Goal: Information Seeking & Learning: Learn about a topic

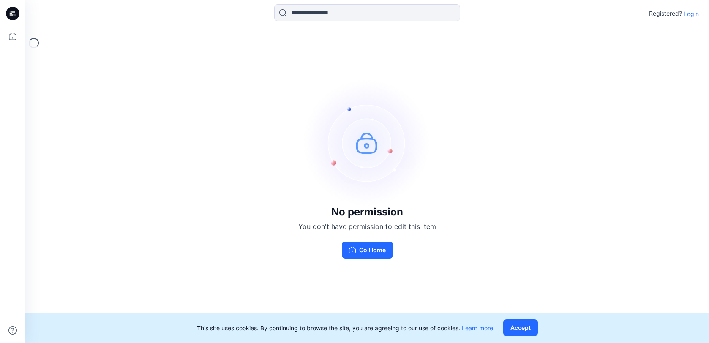
drag, startPoint x: 350, startPoint y: 85, endPoint x: 342, endPoint y: 89, distance: 8.5
click at [350, 87] on img at bounding box center [367, 142] width 127 height 127
click at [686, 14] on p "Login" at bounding box center [691, 13] width 15 height 9
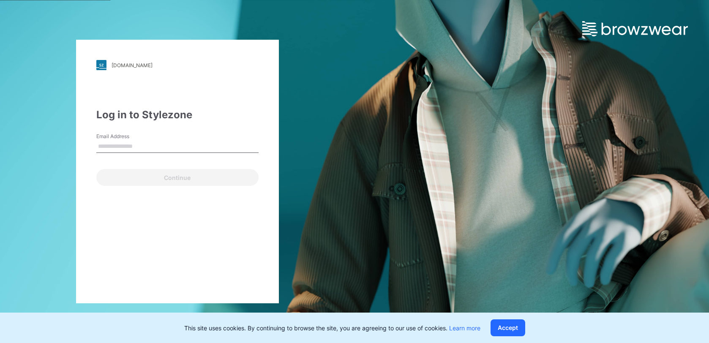
click at [150, 149] on input "Email Address" at bounding box center [177, 146] width 162 height 13
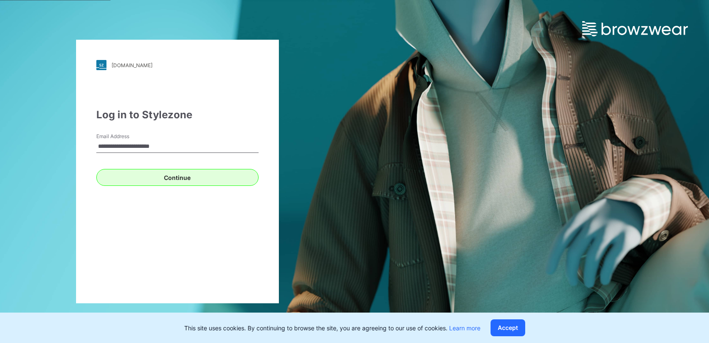
type input "**********"
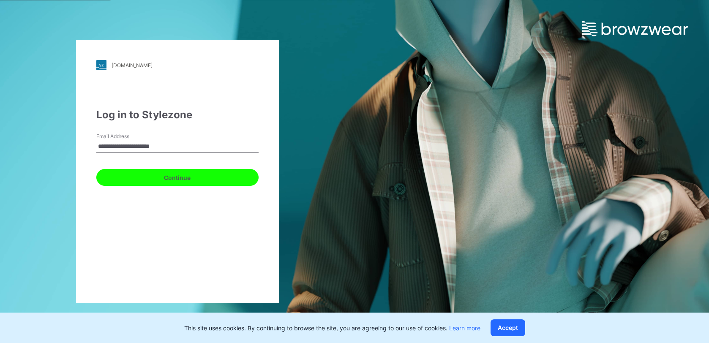
drag, startPoint x: 153, startPoint y: 175, endPoint x: 158, endPoint y: 181, distance: 7.3
click at [153, 175] on button "Continue" at bounding box center [177, 177] width 162 height 17
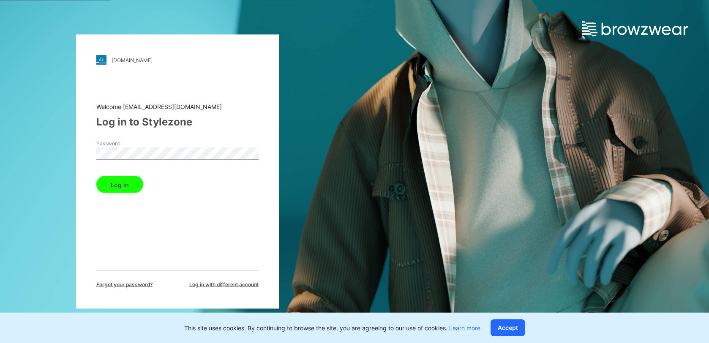
click at [124, 180] on button "Log in" at bounding box center [119, 184] width 47 height 17
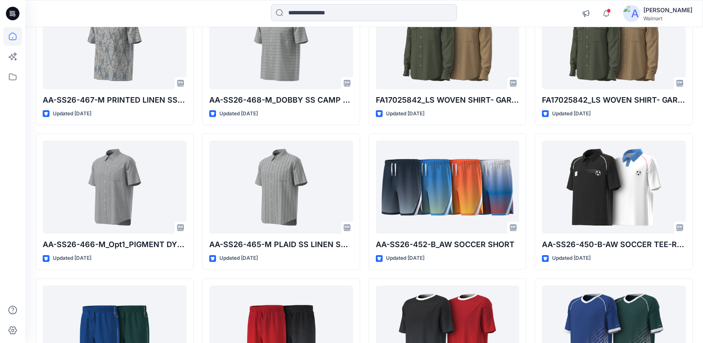
scroll to position [714, 0]
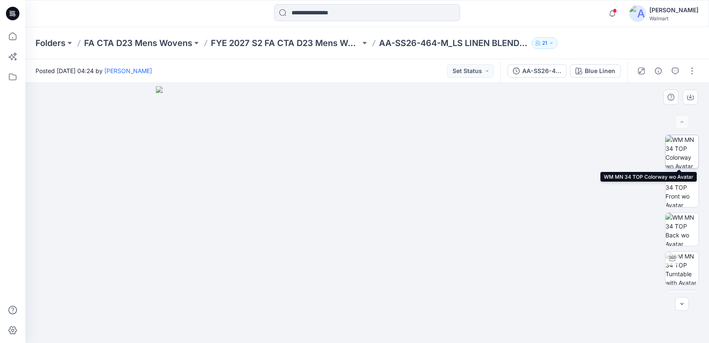
drag, startPoint x: 676, startPoint y: 155, endPoint x: 678, endPoint y: 163, distance: 7.9
click at [677, 156] on img at bounding box center [682, 151] width 33 height 33
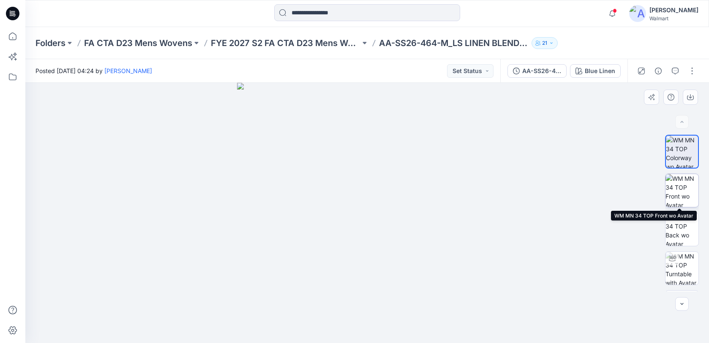
click at [671, 193] on img at bounding box center [682, 190] width 33 height 33
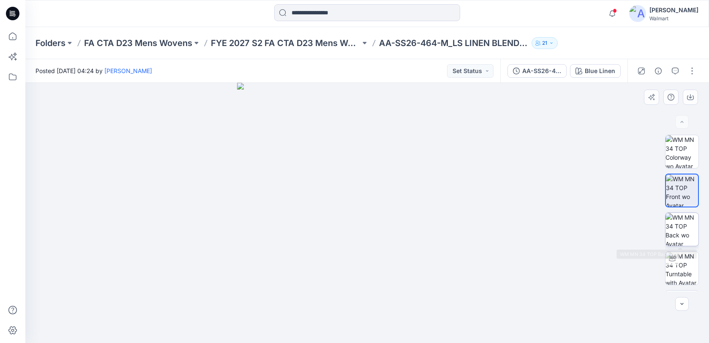
click at [675, 222] on img at bounding box center [682, 229] width 33 height 33
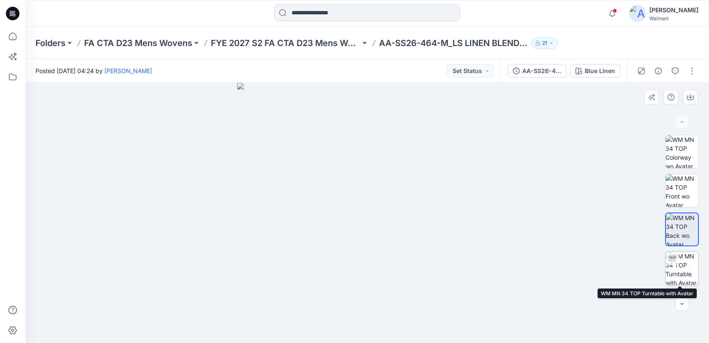
click at [680, 264] on img at bounding box center [682, 268] width 33 height 33
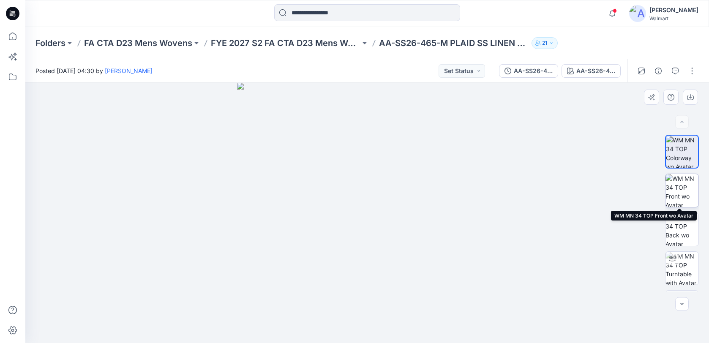
click at [677, 190] on img at bounding box center [682, 190] width 33 height 33
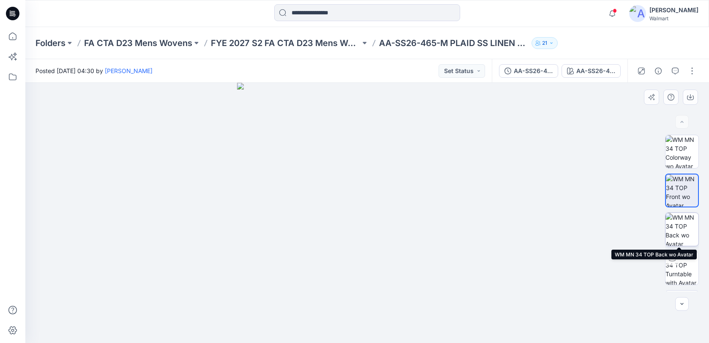
click at [682, 225] on img at bounding box center [682, 229] width 33 height 33
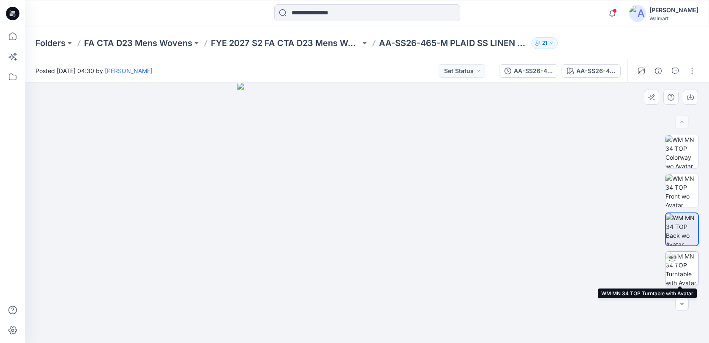
click at [675, 257] on div at bounding box center [673, 259] width 14 height 14
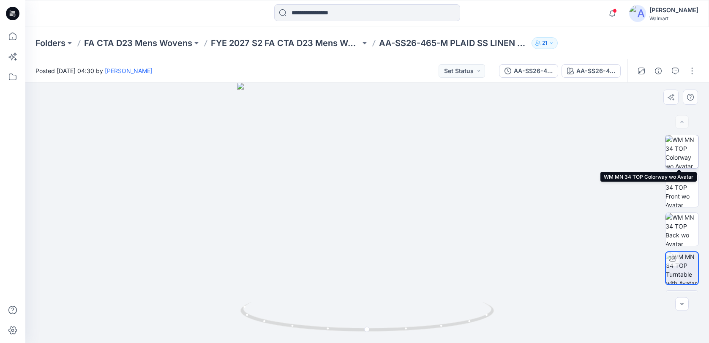
click at [683, 150] on img at bounding box center [682, 151] width 33 height 33
click at [674, 150] on img at bounding box center [682, 151] width 33 height 33
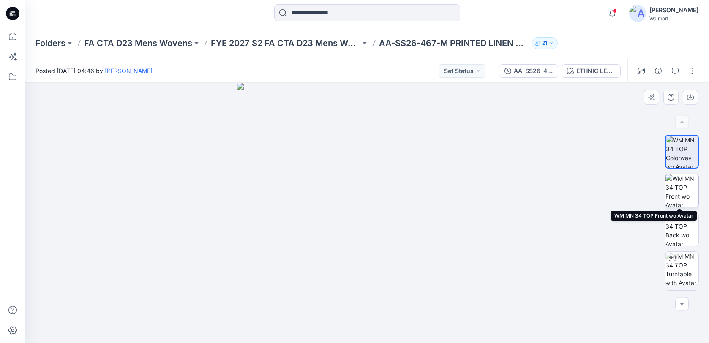
click at [677, 181] on img at bounding box center [682, 190] width 33 height 33
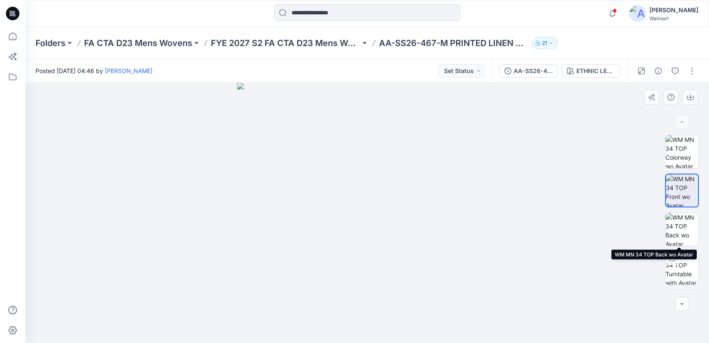
drag, startPoint x: 675, startPoint y: 219, endPoint x: 683, endPoint y: 210, distance: 12.0
click at [675, 218] on img at bounding box center [682, 229] width 33 height 33
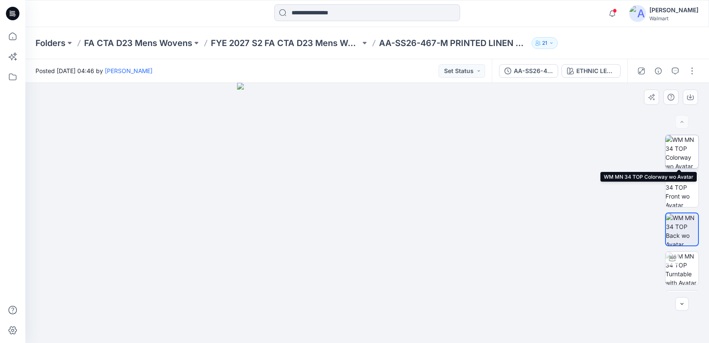
click at [677, 148] on img at bounding box center [682, 151] width 33 height 33
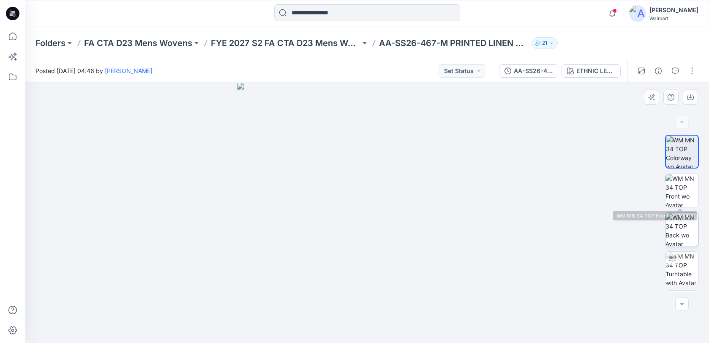
click at [672, 224] on img at bounding box center [682, 229] width 33 height 33
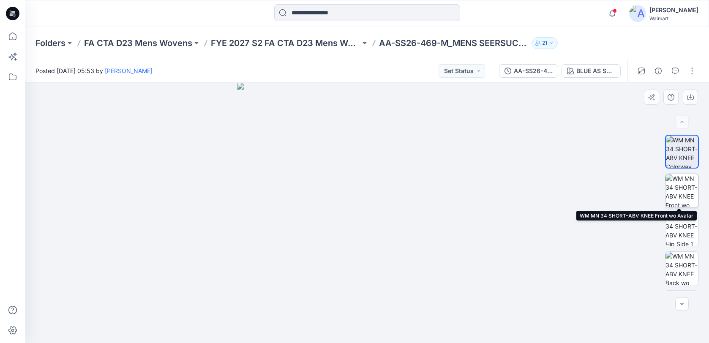
click at [677, 185] on img at bounding box center [682, 190] width 33 height 33
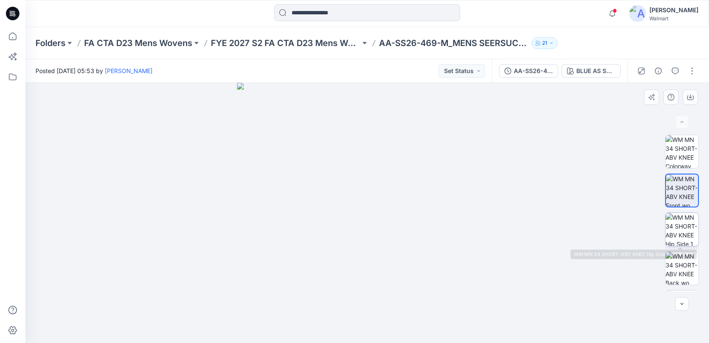
click at [680, 229] on img at bounding box center [682, 229] width 33 height 33
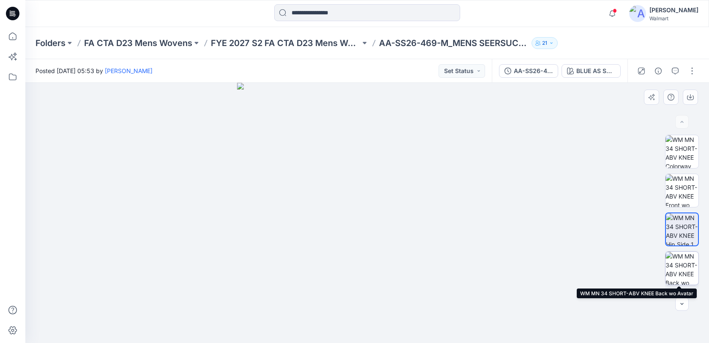
click at [674, 264] on img at bounding box center [682, 268] width 33 height 33
